Goal: Check status

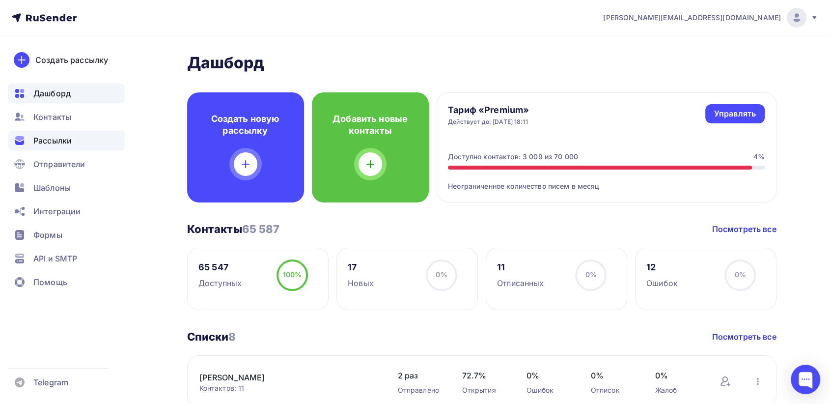
click at [56, 139] on span "Рассылки" at bounding box center [52, 141] width 38 height 12
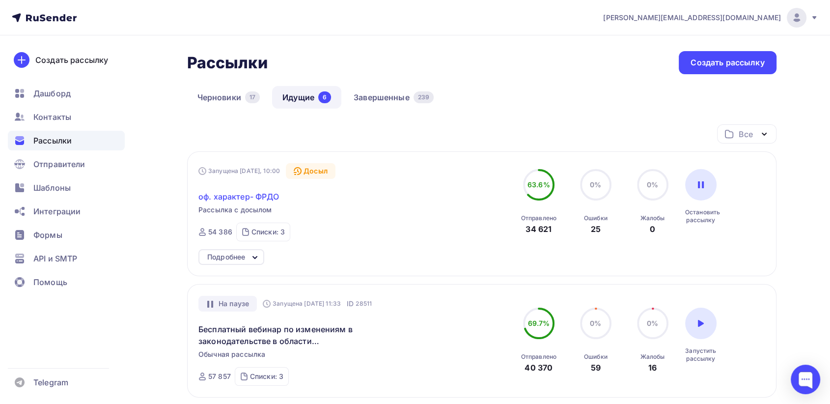
click at [258, 197] on span "оф. характер- ФРДО" at bounding box center [238, 197] width 81 height 12
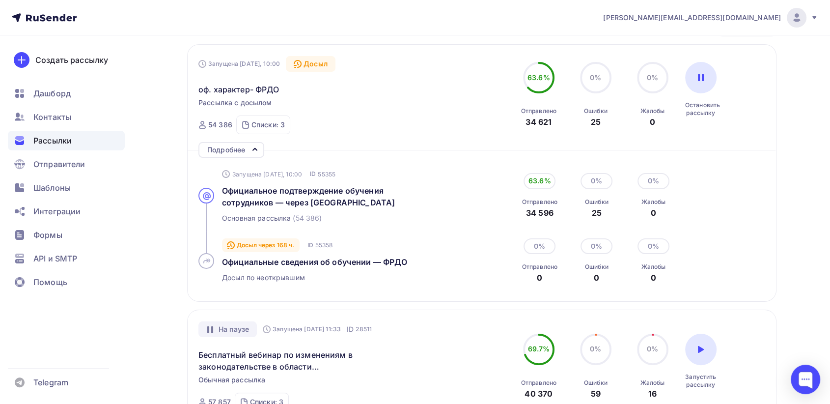
scroll to position [109, 0]
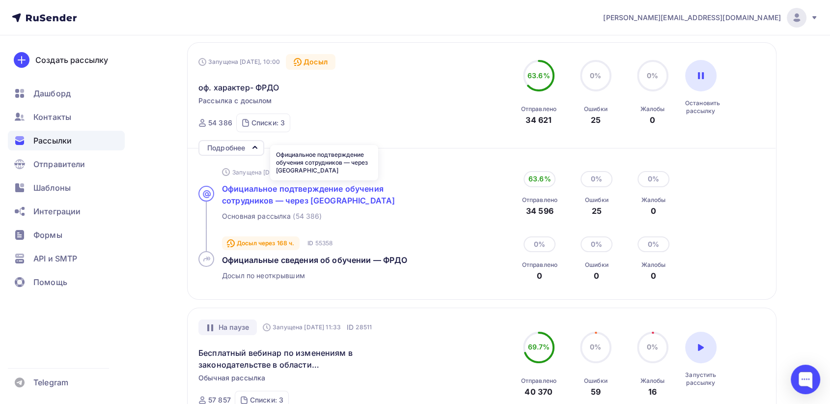
click at [291, 200] on span "Официальное подтверждение обучения сотрудников — через [GEOGRAPHIC_DATA]" at bounding box center [308, 195] width 173 height 22
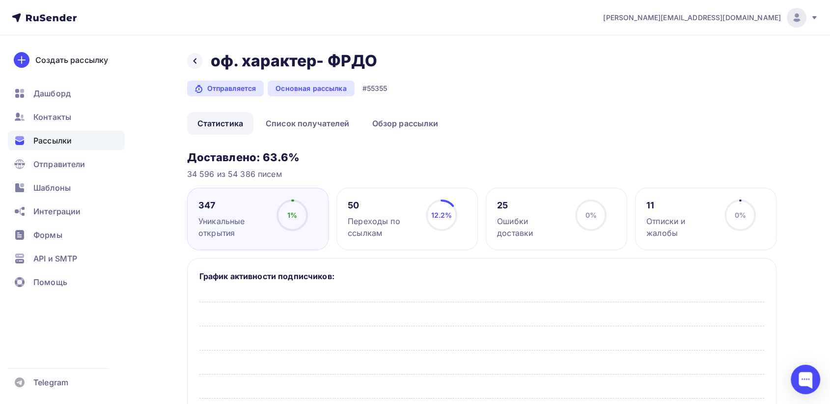
drag, startPoint x: 406, startPoint y: 117, endPoint x: 460, endPoint y: 132, distance: 55.4
click at [407, 118] on link "Обзор рассылки" at bounding box center [405, 123] width 87 height 23
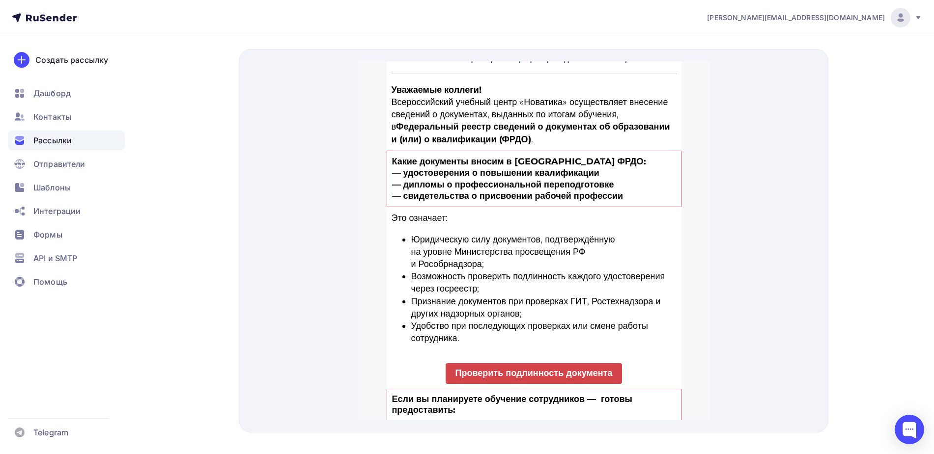
scroll to position [76, 0]
